Goal: Navigation & Orientation: Find specific page/section

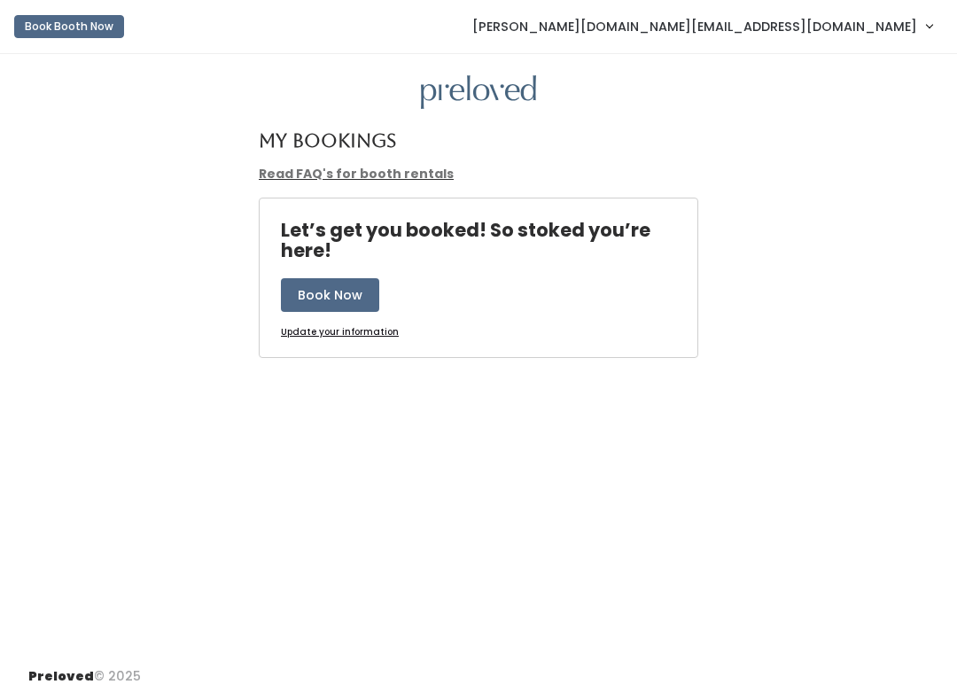
click at [851, 29] on span "[PERSON_NAME][DOMAIN_NAME][EMAIL_ADDRESS][DOMAIN_NAME]" at bounding box center [694, 26] width 445 height 19
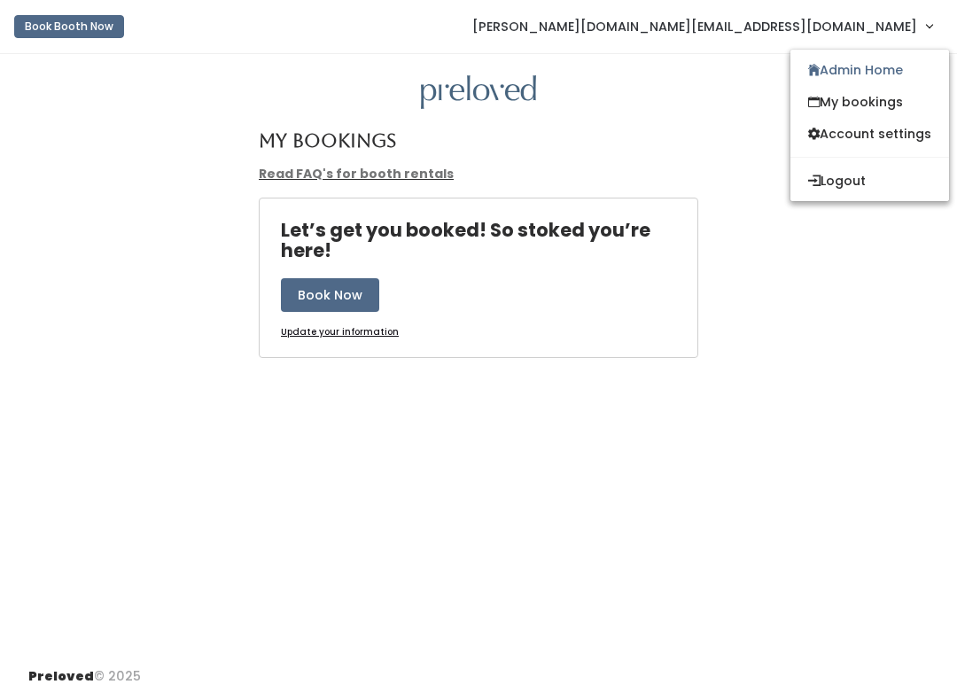
click at [887, 66] on link "Admin Home" at bounding box center [869, 70] width 159 height 32
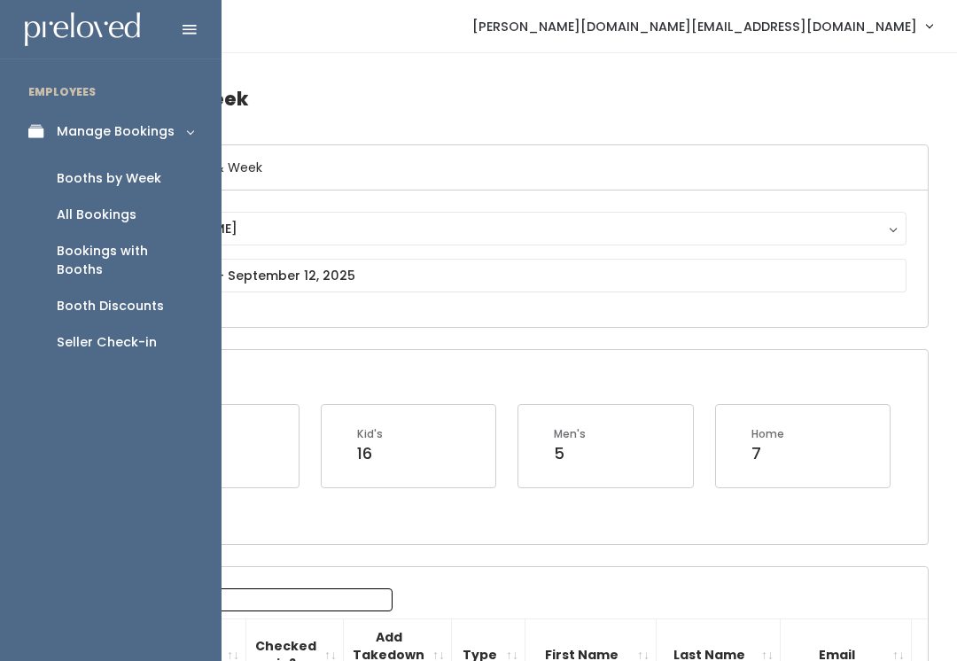
click at [175, 170] on link "Booths by Week" at bounding box center [110, 178] width 221 height 36
